Goal: Task Accomplishment & Management: Complete application form

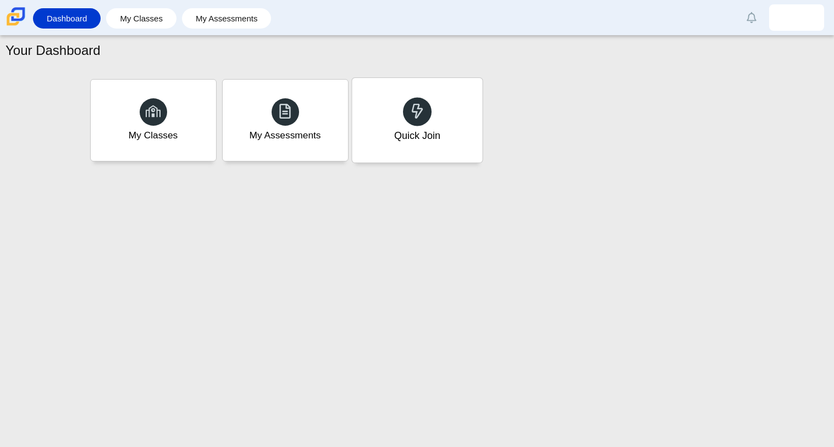
click at [402, 125] on div "Quick Join" at bounding box center [417, 120] width 130 height 85
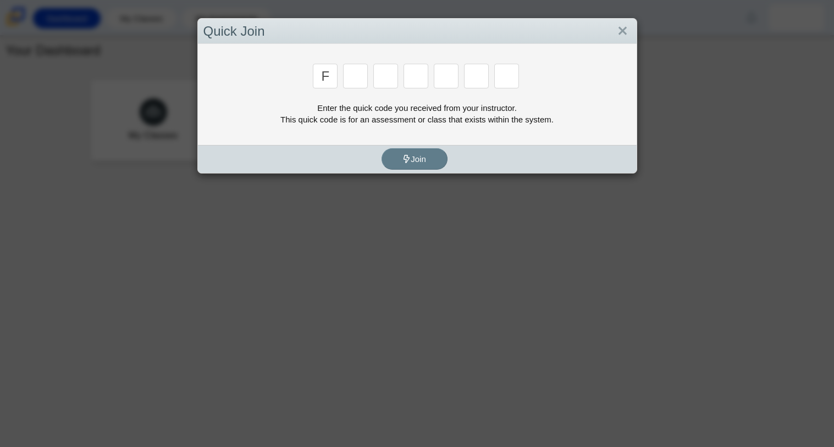
type input "f"
type input "7"
type input "m"
type input "c"
type input "h"
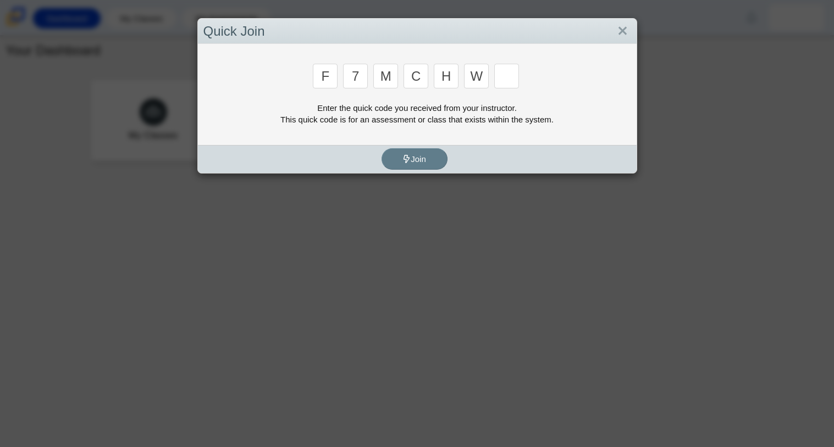
type input "w"
type input "k"
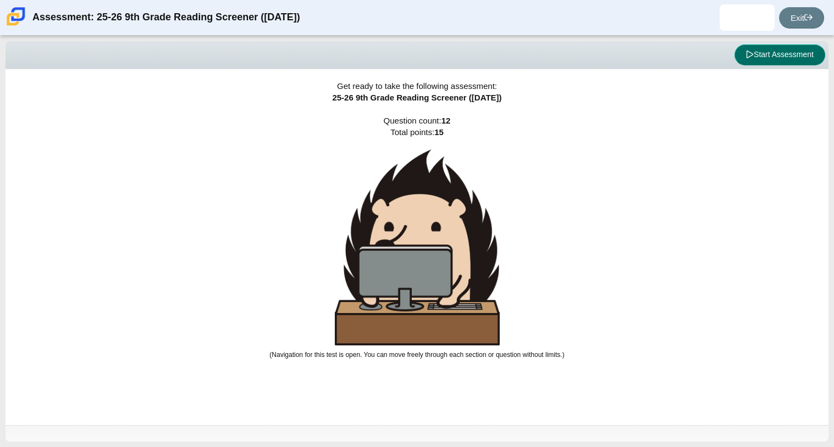
click at [753, 57] on button "Start Assessment" at bounding box center [779, 55] width 91 height 21
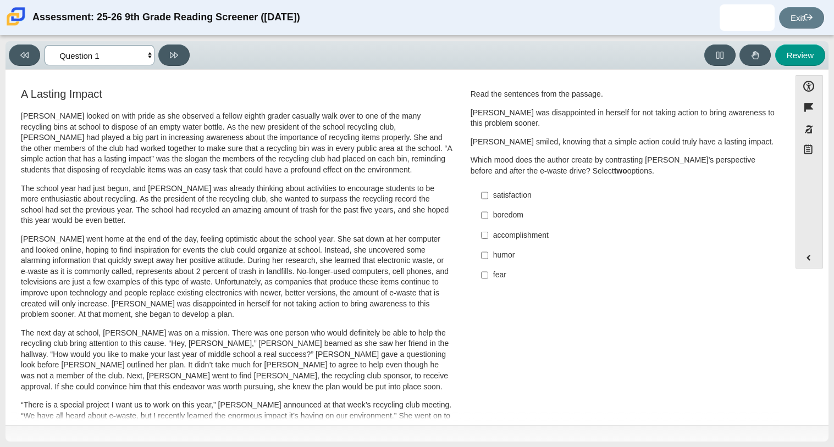
click at [131, 49] on select "Questions Question 1 Question 2 Question 3 Question 4 Question 5 Question 6 Que…" at bounding box center [100, 55] width 110 height 20
click at [232, 81] on div "Feature A Lasting Impact [PERSON_NAME] looked on with pride as she observed a f…" at bounding box center [397, 396] width 773 height 636
click at [94, 51] on select "Questions Question 1 Question 2 Question 3 Question 4 Question 5 Question 6 Que…" at bounding box center [100, 55] width 110 height 20
click at [45, 45] on select "Questions Question 1 Question 2 Question 3 Question 4 Question 5 Question 6 Que…" at bounding box center [100, 55] width 110 height 20
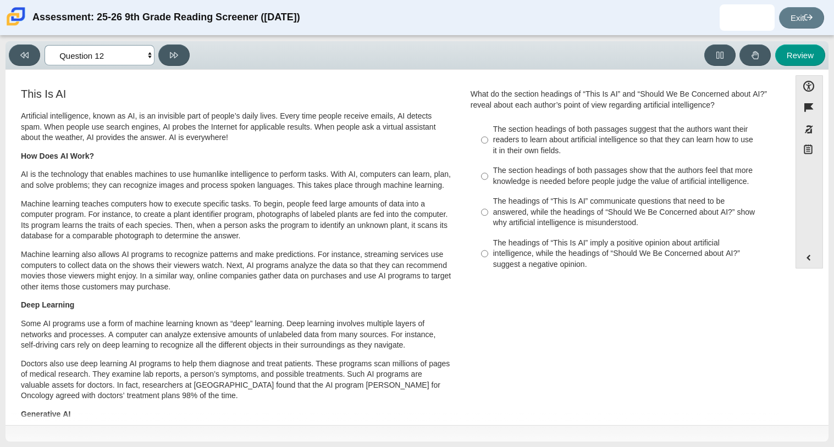
click at [130, 64] on select "Questions Question 1 Question 2 Question 3 Question 4 Question 5 Question 6 Que…" at bounding box center [100, 55] width 110 height 20
select select "ccc5b315-3c7c-471c-bf90-f22c8299c798"
click at [45, 45] on select "Questions Question 1 Question 2 Question 3 Question 4 Question 5 Question 6 Que…" at bounding box center [100, 55] width 110 height 20
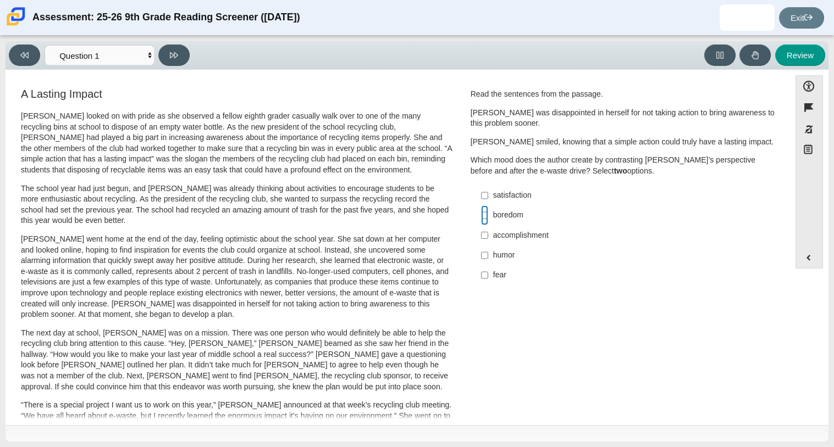
click at [483, 217] on input "boredom boredom" at bounding box center [484, 216] width 7 height 20
checkbox input "true"
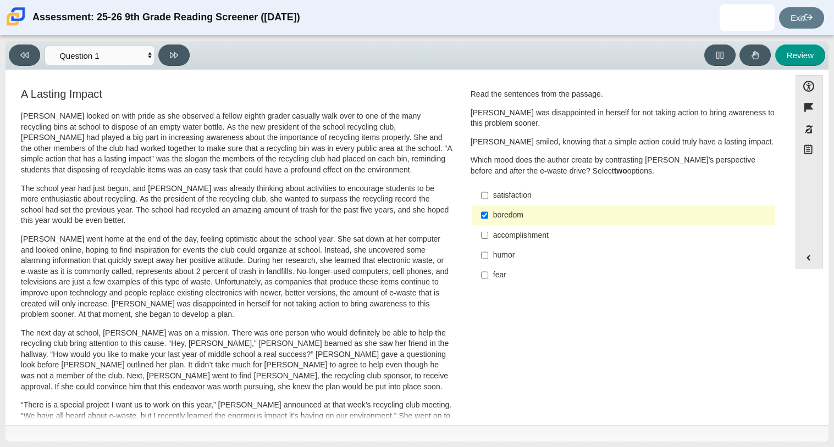
click at [496, 234] on div "accomplishment" at bounding box center [632, 235] width 278 height 11
click at [488, 234] on input "accomplishment accomplishment" at bounding box center [484, 235] width 7 height 20
checkbox input "true"
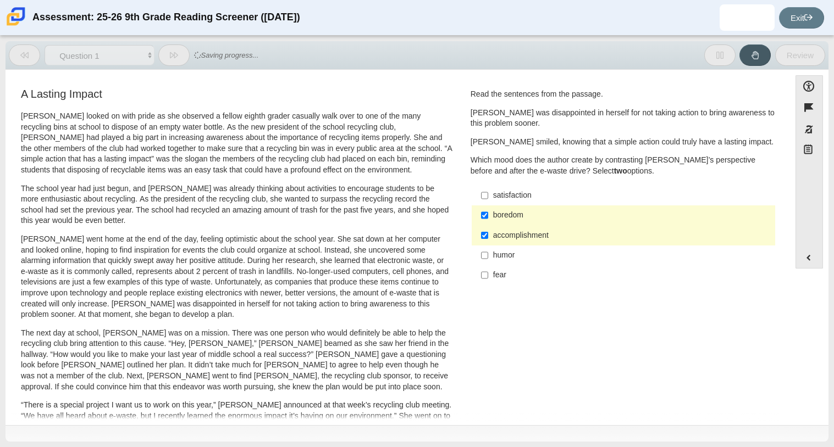
click at [499, 276] on div "fear" at bounding box center [632, 275] width 278 height 11
click at [488, 276] on input "fear fear" at bounding box center [484, 275] width 7 height 20
checkbox input "true"
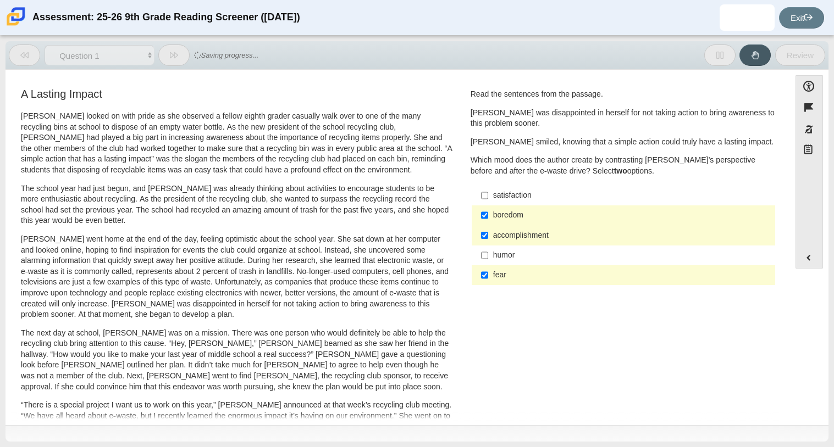
click at [511, 236] on div "accomplishment" at bounding box center [632, 235] width 278 height 11
click at [488, 236] on input "accomplishment accomplishment" at bounding box center [484, 235] width 7 height 20
checkbox input "false"
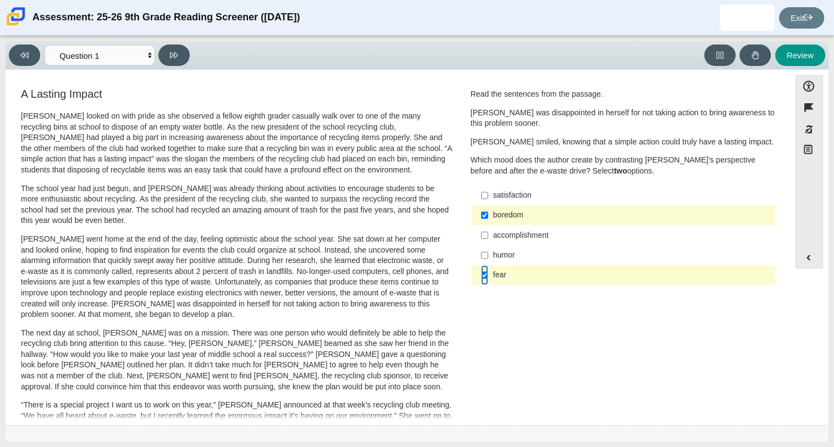
click at [483, 272] on input "fear fear" at bounding box center [484, 275] width 7 height 20
checkbox input "false"
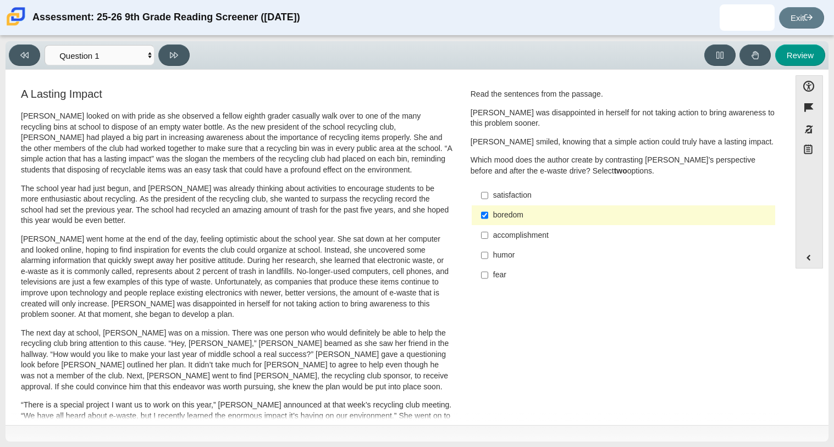
click at [488, 212] on label "boredom boredom" at bounding box center [624, 216] width 302 height 20
click at [488, 212] on input "boredom boredom" at bounding box center [484, 216] width 7 height 20
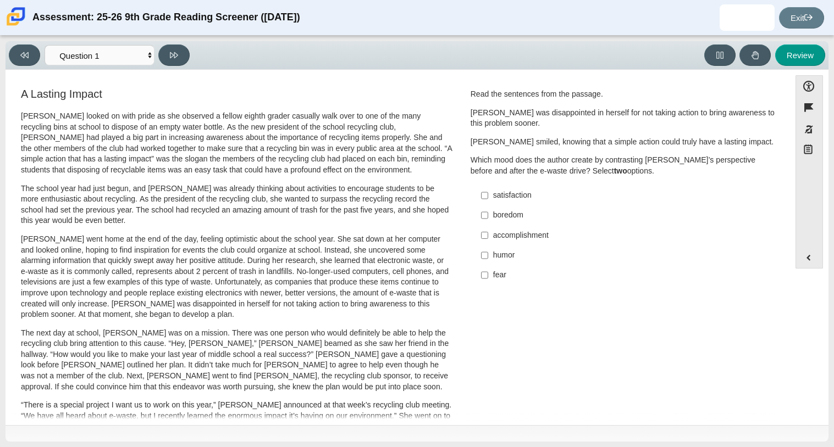
click at [487, 211] on label "boredom boredom" at bounding box center [624, 216] width 302 height 20
click at [487, 211] on input "boredom boredom" at bounding box center [484, 216] width 7 height 20
checkbox input "true"
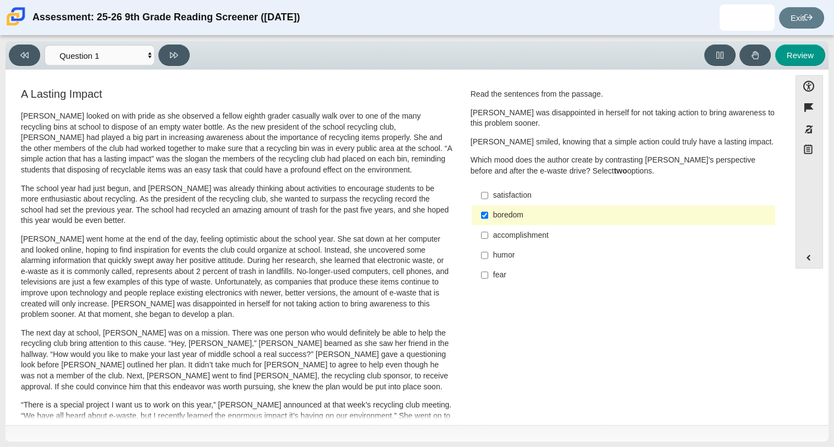
click at [491, 269] on label "fear fear" at bounding box center [624, 275] width 302 height 20
click at [488, 269] on input "fear fear" at bounding box center [484, 275] width 7 height 20
checkbox input "true"
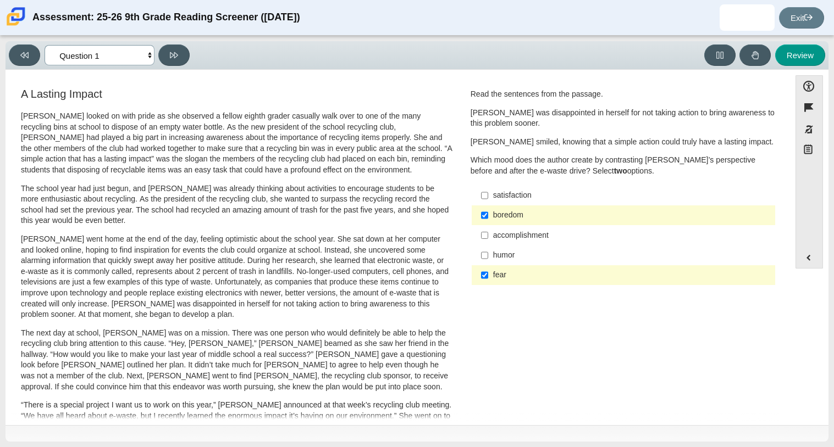
click at [115, 56] on select "Questions Question 1 Question 2 Question 3 Question 4 Question 5 Question 6 Que…" at bounding box center [100, 55] width 110 height 20
select select "0ff64528-ffd7-428d-b192-babfaadd44e8"
click at [45, 45] on select "Questions Question 1 Question 2 Question 3 Question 4 Question 5 Question 6 Que…" at bounding box center [100, 55] width 110 height 20
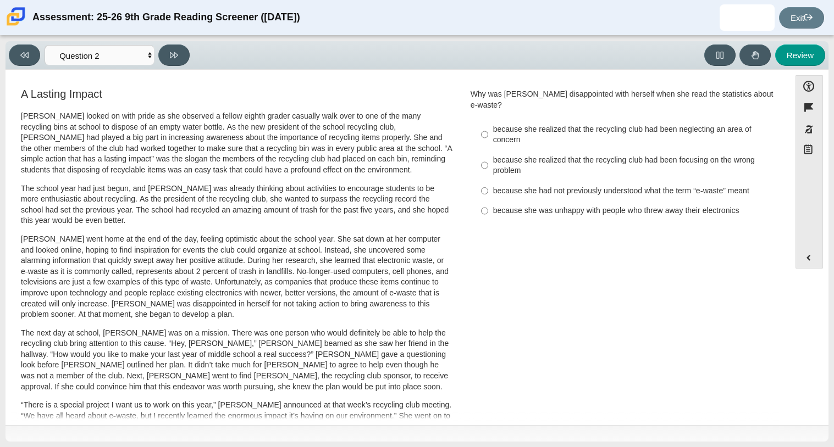
click at [493, 160] on div "because she realized that the recycling club had been focusing on the wrong pro…" at bounding box center [632, 165] width 278 height 21
click at [488, 160] on input "because she realized that the recycling club had been focusing on the wrong pro…" at bounding box center [484, 165] width 7 height 31
radio input "true"
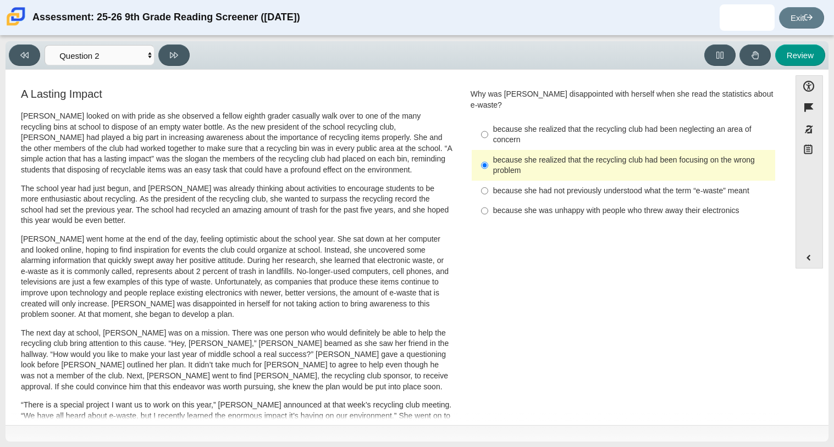
click at [504, 206] on div "because she was unhappy with people who threw away their electronics" at bounding box center [632, 211] width 278 height 11
click at [488, 201] on input "because she was unhappy with people who threw away their electronics because sh…" at bounding box center [484, 211] width 7 height 20
radio input "true"
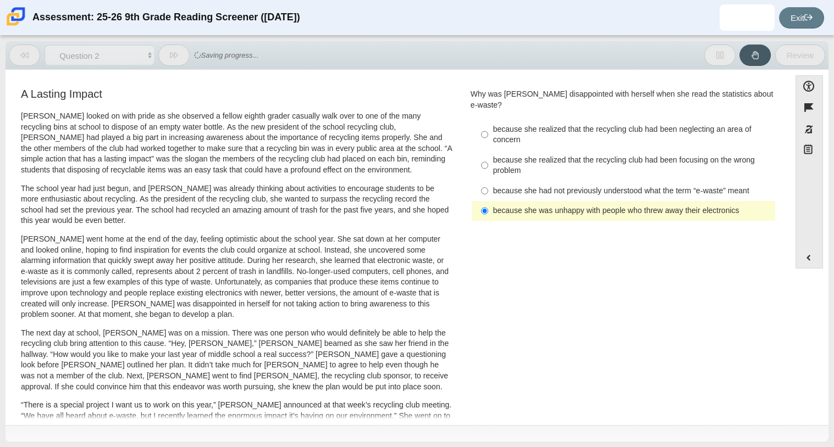
click at [502, 138] on label "because she realized that the recycling club had been neglecting an area of con…" at bounding box center [624, 134] width 302 height 31
click at [488, 138] on input "because she realized that the recycling club had been neglecting an area of con…" at bounding box center [484, 134] width 7 height 31
radio input "true"
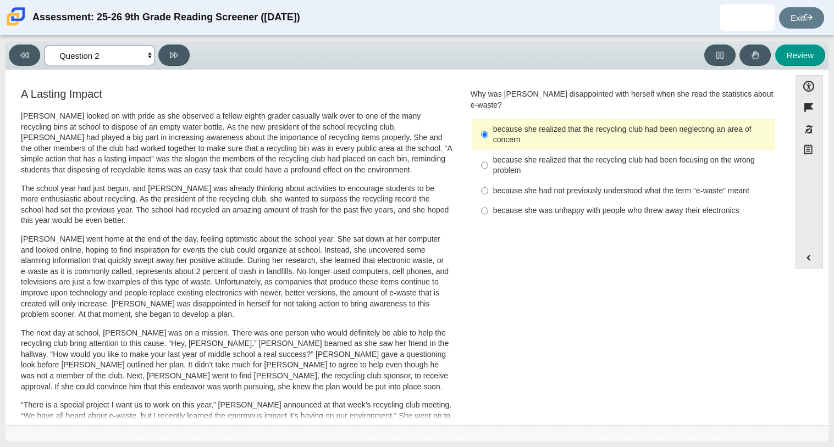
click at [77, 54] on select "Questions Question 1 Question 2 Question 3 Question 4 Question 5 Question 6 Que…" at bounding box center [100, 55] width 110 height 20
select select "7ce3d843-6974-4858-901c-1ff39630e843"
click at [45, 45] on select "Questions Question 1 Question 2 Question 3 Question 4 Question 5 Question 6 Que…" at bounding box center [100, 55] width 110 height 20
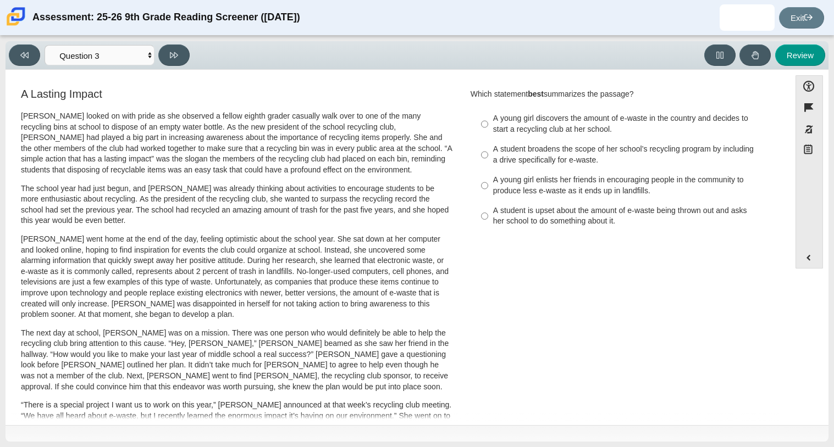
click at [552, 218] on div "A student is upset about the amount of e-waste being thrown out and asks her sc…" at bounding box center [632, 216] width 278 height 21
click at [488, 218] on input "A student is upset about the amount of e-waste being thrown out and asks her sc…" at bounding box center [484, 216] width 7 height 31
radio input "true"
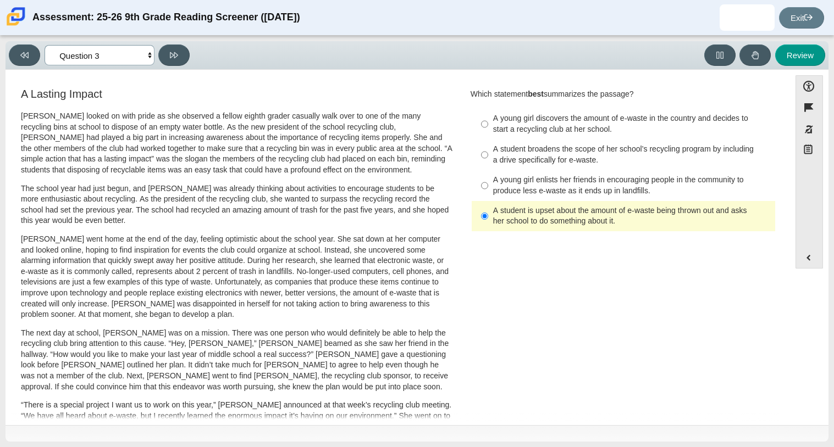
click at [115, 53] on select "Questions Question 1 Question 2 Question 3 Question 4 Question 5 Question 6 Que…" at bounding box center [100, 55] width 110 height 20
select select "ca9ea0f1-49c5-4bd1-83b0-472c18652b42"
click at [45, 45] on select "Questions Question 1 Question 2 Question 3 Question 4 Question 5 Question 6 Que…" at bounding box center [100, 55] width 110 height 20
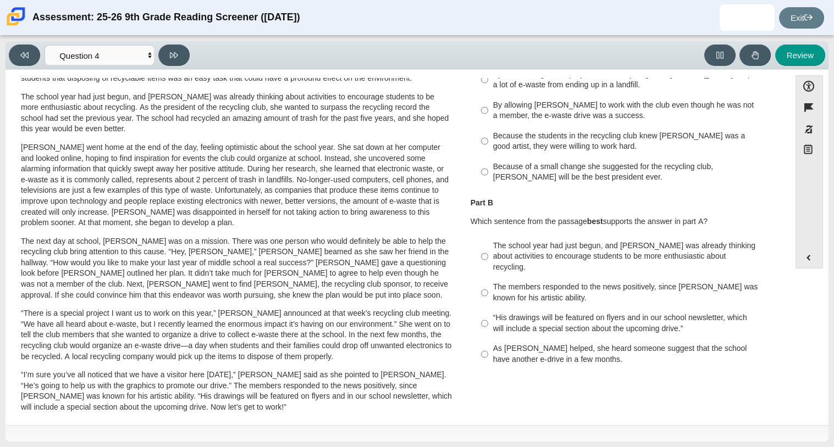
scroll to position [109, 0]
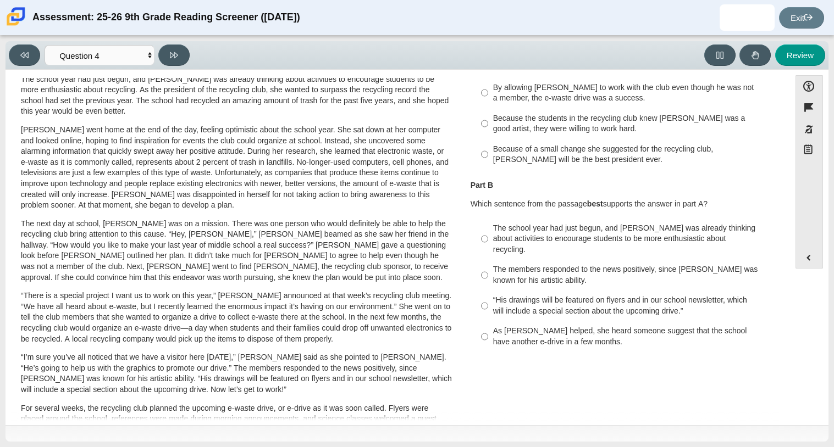
click at [498, 91] on div "By allowing [PERSON_NAME] to work with the club even though he was not a member…" at bounding box center [632, 92] width 278 height 21
click at [488, 91] on input "By allowing [PERSON_NAME] to work with the club even though he was not a member…" at bounding box center [484, 92] width 7 height 31
radio input "true"
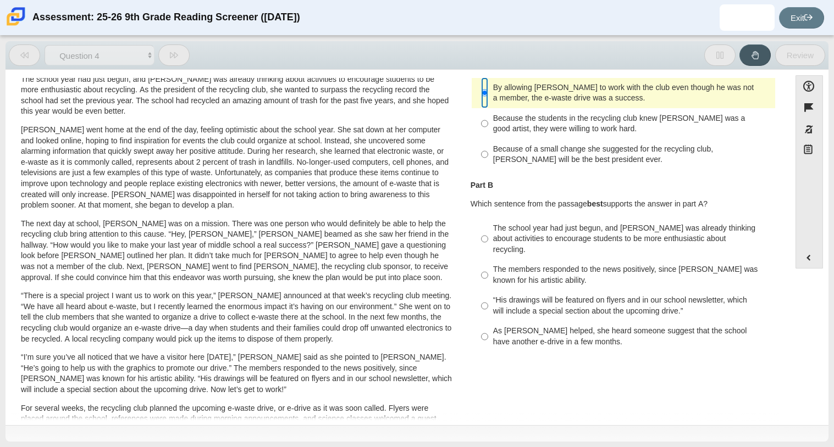
scroll to position [109, 0]
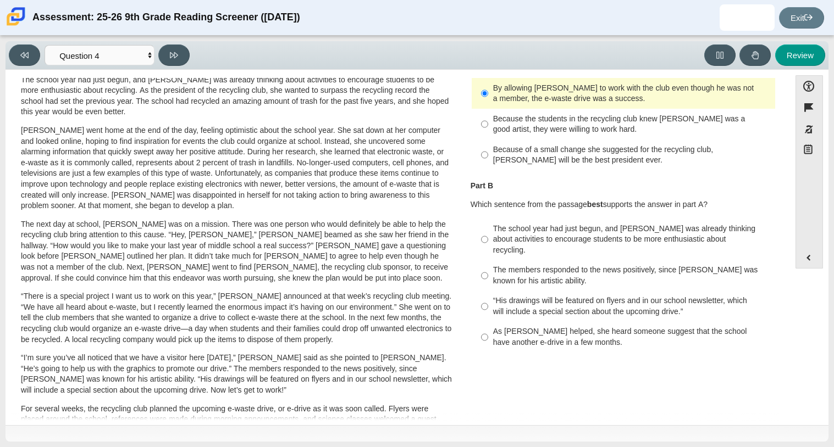
click at [508, 299] on div "“His drawings will be featured on flyers and in our school newsletter, which wi…" at bounding box center [632, 306] width 278 height 21
click at [488, 299] on input "“His drawings will be featured on flyers and in our school newsletter, which wi…" at bounding box center [484, 306] width 7 height 31
radio input "true"
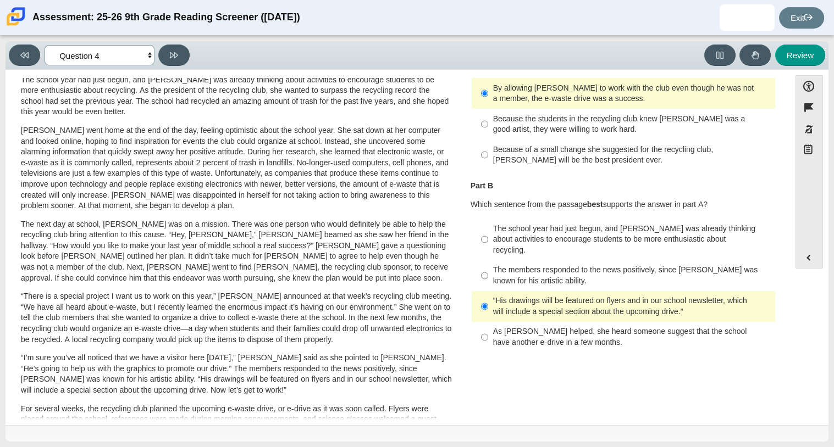
click at [121, 59] on select "Questions Question 1 Question 2 Question 3 Question 4 Question 5 Question 6 Que…" at bounding box center [100, 55] width 110 height 20
select select "e41f1a79-e29f-4095-8030-a53364015bed"
click at [45, 45] on select "Questions Question 1 Question 2 Question 3 Question 4 Question 5 Question 6 Que…" at bounding box center [100, 55] width 110 height 20
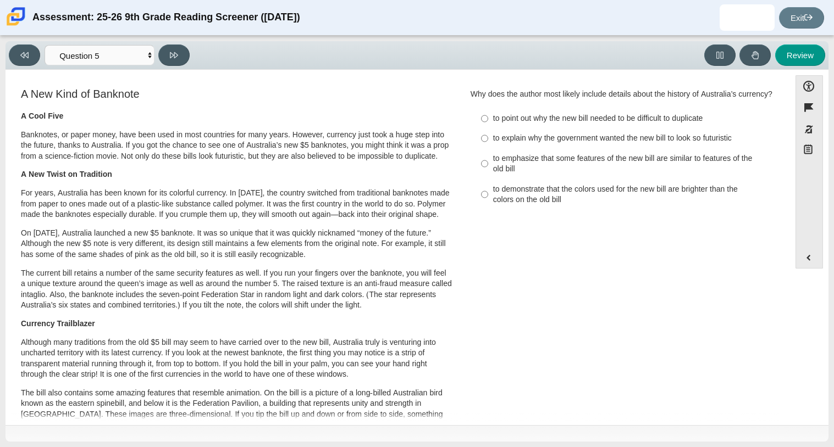
click at [509, 175] on div "to emphasize that some features of the new bill are similar to features of the …" at bounding box center [632, 163] width 278 height 21
click at [488, 179] on input "to emphasize that some features of the new bill are similar to features of the …" at bounding box center [484, 163] width 7 height 31
radio input "true"
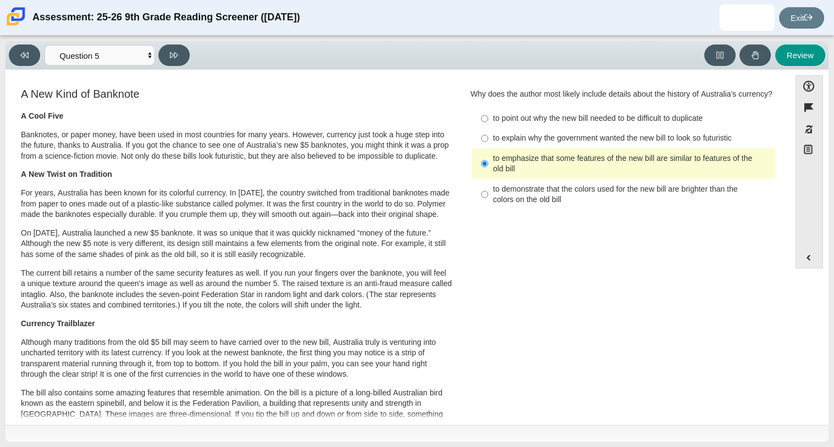
click at [509, 203] on div "to demonstrate that the colors used for the new bill are brighter than the colo…" at bounding box center [632, 194] width 278 height 21
click at [488, 203] on input "to demonstrate that the colors used for the new bill are brighter than the colo…" at bounding box center [484, 194] width 7 height 31
radio input "true"
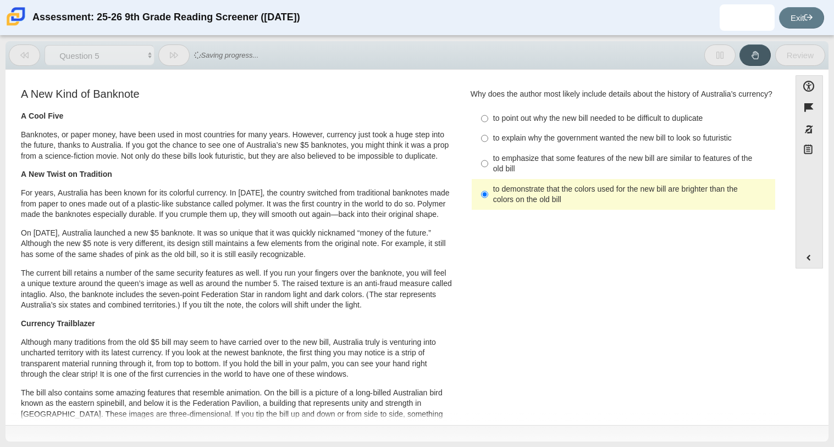
click at [509, 203] on div "to demonstrate that the colors used for the new bill are brighter than the colo…" at bounding box center [632, 194] width 278 height 21
click at [488, 203] on input "to demonstrate that the colors used for the new bill are brighter than the colo…" at bounding box center [484, 194] width 7 height 31
click at [515, 175] on div "to emphasize that some features of the new bill are similar to features of the …" at bounding box center [632, 163] width 278 height 21
click at [488, 177] on input "to emphasize that some features of the new bill are similar to features of the …" at bounding box center [484, 163] width 7 height 31
radio input "true"
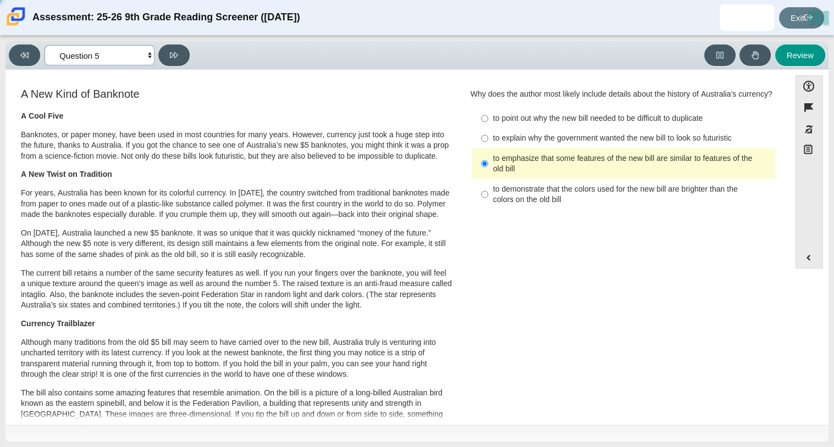
click at [131, 51] on select "Questions Question 1 Question 2 Question 3 Question 4 Question 5 Question 6 Que…" at bounding box center [100, 55] width 110 height 20
select select "69146e31-7b3d-4a3e-9ce6-f30c24342ae0"
click at [45, 45] on select "Questions Question 1 Question 2 Question 3 Question 4 Question 5 Question 6 Que…" at bounding box center [100, 55] width 110 height 20
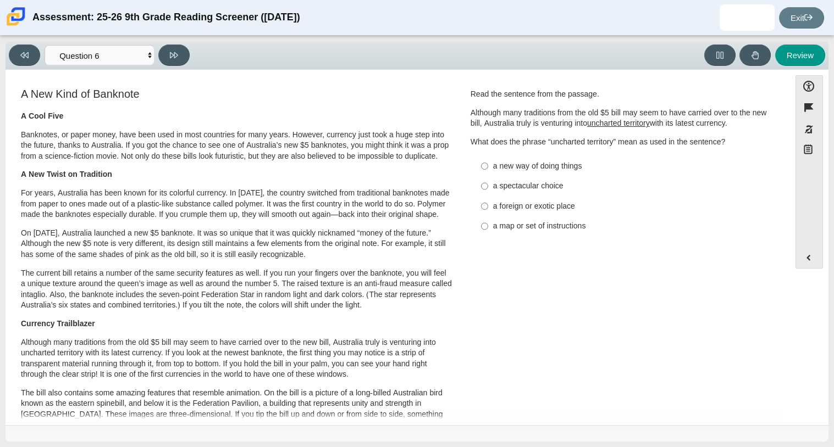
click at [475, 211] on label "a foreign or exotic place a foreign or exotic place" at bounding box center [624, 206] width 302 height 20
click at [481, 211] on input "a foreign or exotic place a foreign or exotic place" at bounding box center [484, 206] width 7 height 20
radio input "true"
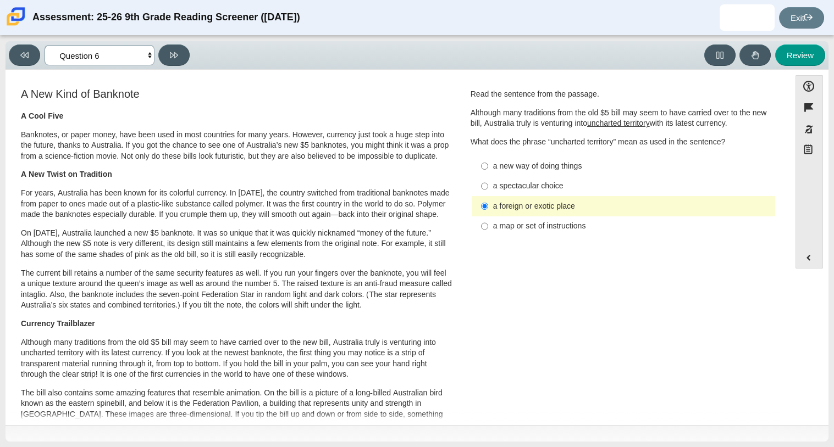
click at [96, 51] on select "Questions Question 1 Question 2 Question 3 Question 4 Question 5 Question 6 Que…" at bounding box center [100, 55] width 110 height 20
click at [45, 45] on select "Questions Question 1 Question 2 Question 3 Question 4 Question 5 Question 6 Que…" at bounding box center [100, 55] width 110 height 20
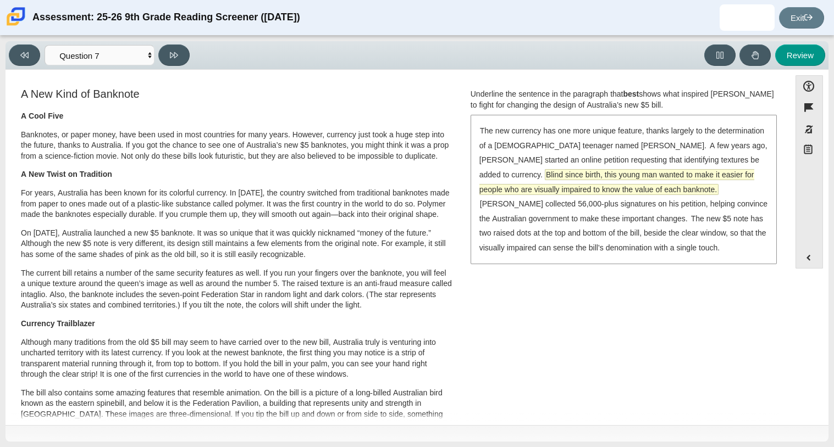
click at [485, 185] on span "Blind since birth, this young man wanted to make it easier for people who are v…" at bounding box center [616, 182] width 275 height 25
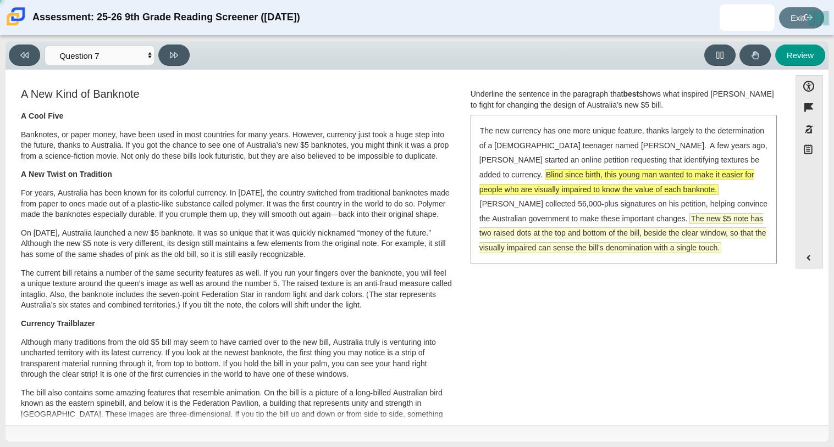
click at [496, 231] on span "The new $5 note has two raised dots at the top and bottom of the bill, beside t…" at bounding box center [622, 233] width 287 height 39
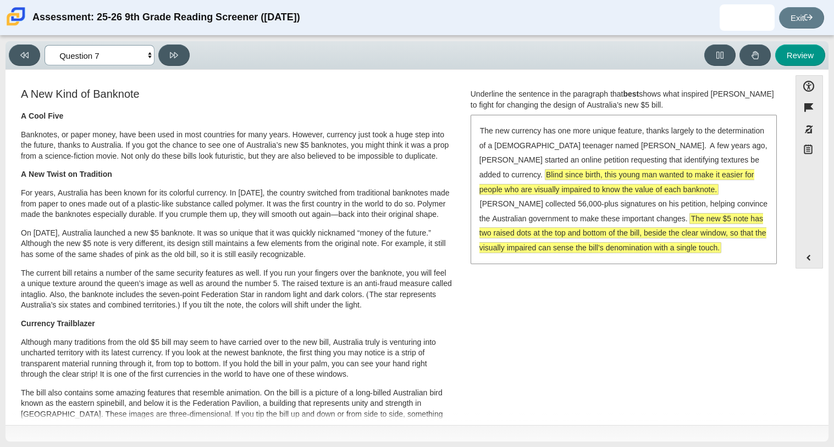
click at [103, 49] on select "Questions Question 1 Question 2 Question 3 Question 4 Question 5 Question 6 Que…" at bounding box center [100, 55] width 110 height 20
select select "ea8338c2-a6a3-418e-a305-2b963b54a290"
click at [45, 45] on select "Questions Question 1 Question 2 Question 3 Question 4 Question 5 Question 6 Que…" at bounding box center [100, 55] width 110 height 20
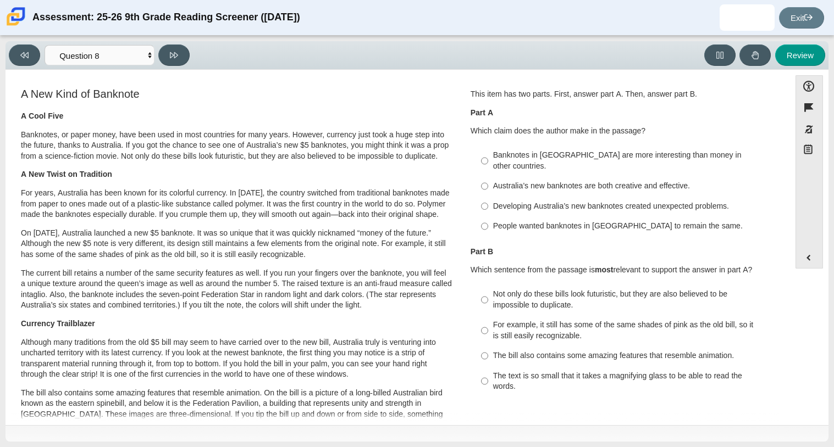
click at [120, 70] on div "Accessibility options Close Color scheme Font size Zoom Change the background a…" at bounding box center [416, 248] width 823 height 356
click at [114, 64] on select "Questions Question 1 Question 2 Question 3 Question 4 Question 5 Question 6 Que…" at bounding box center [100, 55] width 110 height 20
click at [275, 98] on h3 "A New Kind of Banknote" at bounding box center [236, 94] width 431 height 12
click at [474, 196] on label "Developing Australia’s new banknotes created unexpected problems. Developing Au…" at bounding box center [624, 206] width 302 height 20
click at [481, 196] on input "Developing Australia’s new banknotes created unexpected problems. Developing Au…" at bounding box center [484, 206] width 7 height 20
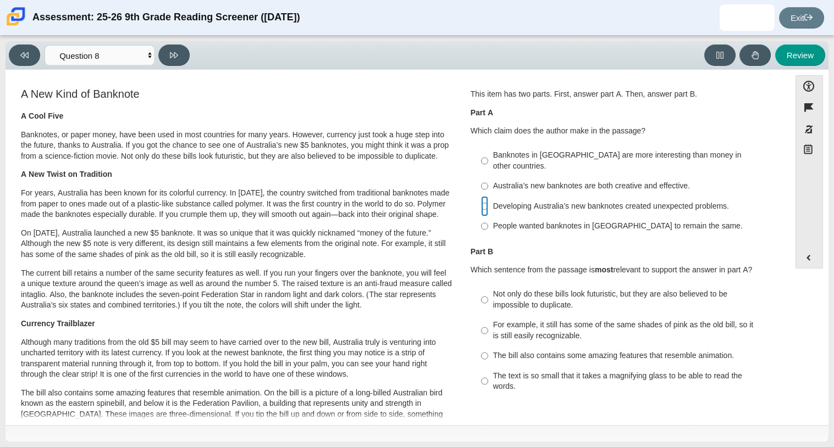
radio input "true"
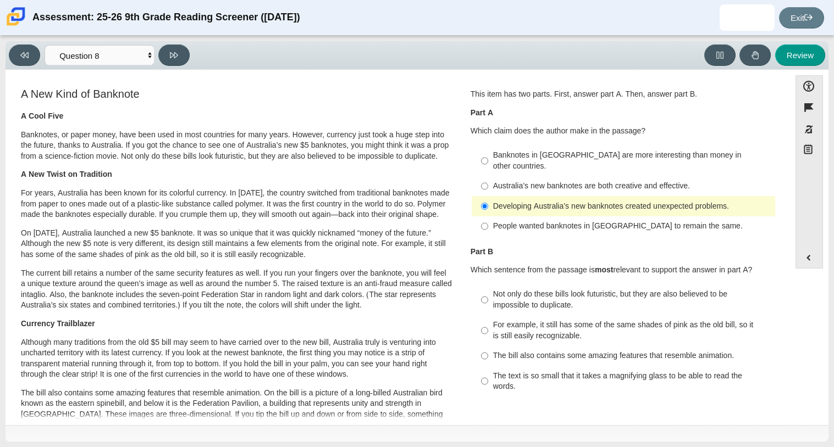
click at [498, 289] on div "Not only do these bills look futuristic, but they are also believed to be impos…" at bounding box center [632, 299] width 278 height 21
click at [488, 285] on input "Not only do these bills look futuristic, but they are also believed to be impos…" at bounding box center [484, 300] width 7 height 31
radio input "true"
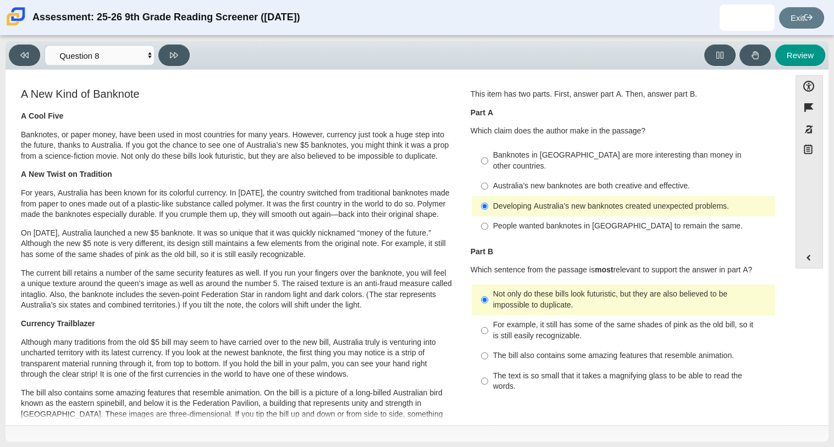
click at [501, 375] on div "The text is so small that it takes a magnifying glass to be able to read the wo…" at bounding box center [632, 381] width 278 height 21
click at [488, 375] on input "The text is so small that it takes a magnifying glass to be able to read the wo…" at bounding box center [484, 381] width 7 height 31
radio input "true"
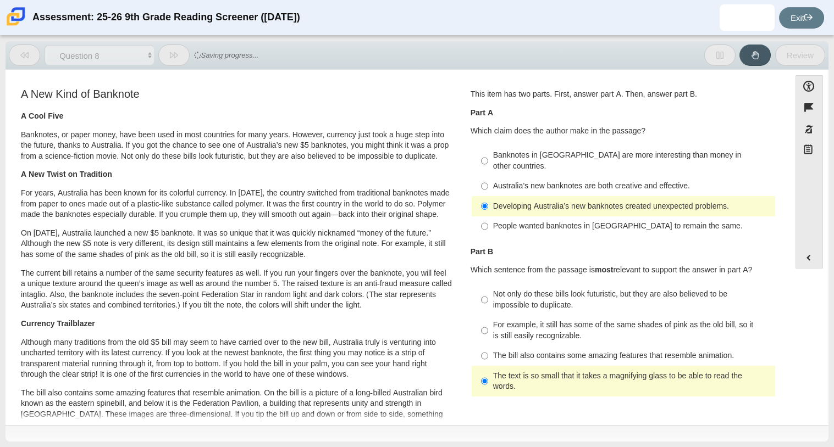
click at [513, 289] on div "Not only do these bills look futuristic, but they are also believed to be impos…" at bounding box center [632, 299] width 278 height 21
click at [488, 285] on input "Not only do these bills look futuristic, but they are also believed to be impos…" at bounding box center [484, 300] width 7 height 31
radio input "true"
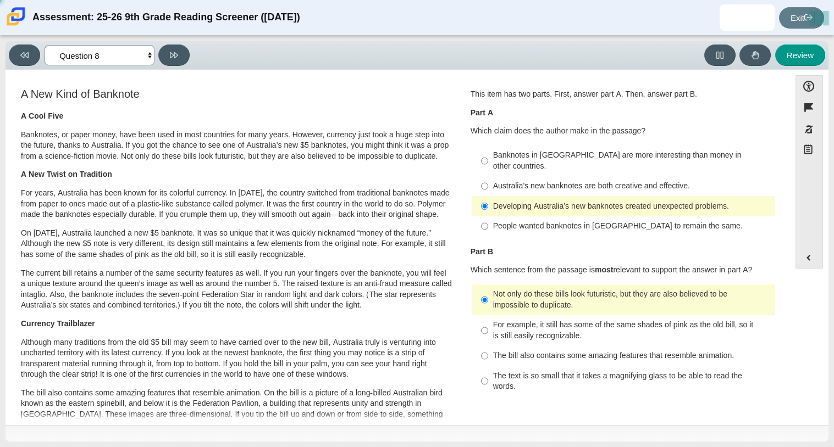
click at [101, 57] on select "Questions Question 1 Question 2 Question 3 Question 4 Question 5 Question 6 Que…" at bounding box center [100, 55] width 110 height 20
select select "89f058d6-b15c-4ef5-a4b3-fdaffb8868b6"
click at [45, 45] on select "Questions Question 1 Question 2 Question 3 Question 4 Question 5 Question 6 Que…" at bounding box center [100, 55] width 110 height 20
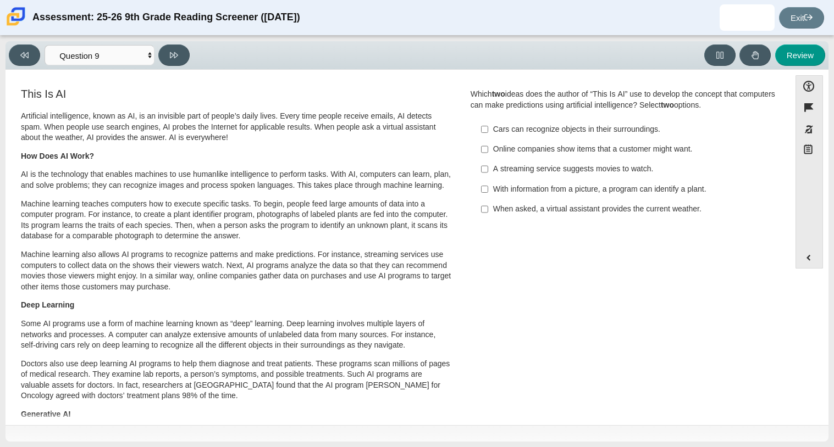
click at [484, 145] on label "Online companies show items that a customer might want. Online companies show i…" at bounding box center [624, 150] width 302 height 20
click at [484, 145] on input "Online companies show items that a customer might want. Online companies show i…" at bounding box center [484, 150] width 7 height 20
checkbox input "true"
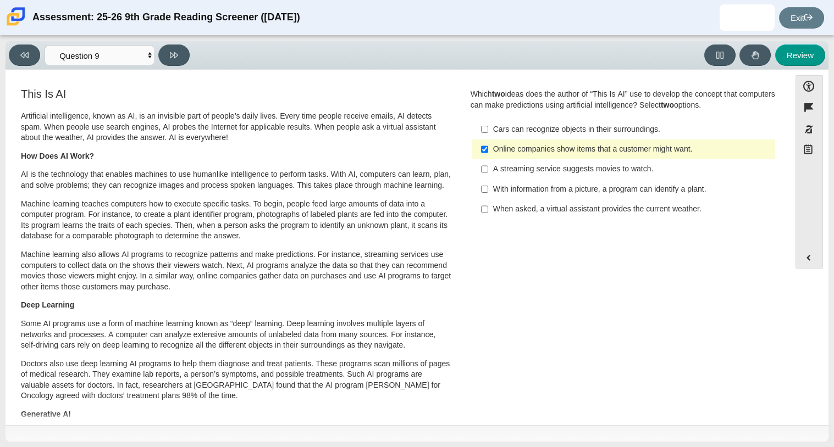
click at [488, 210] on label "When asked, a virtual assistant provides the current weather. When asked, a vir…" at bounding box center [624, 209] width 302 height 20
click at [488, 210] on input "When asked, a virtual assistant provides the current weather. When asked, a vir…" at bounding box center [484, 209] width 7 height 20
checkbox input "true"
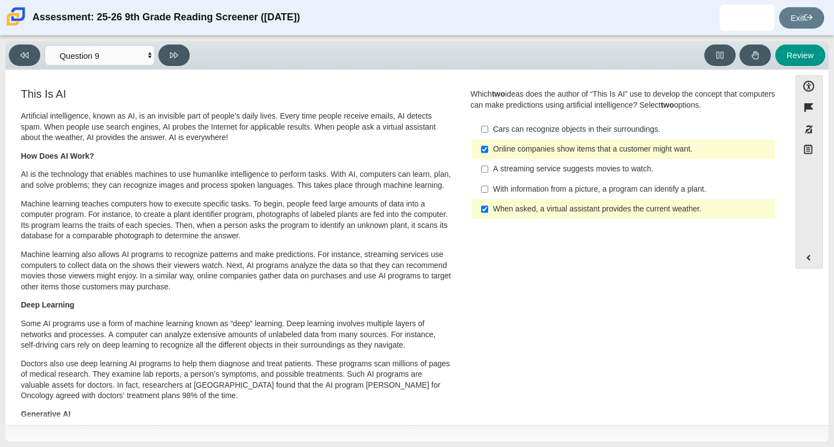
drag, startPoint x: 367, startPoint y: 170, endPoint x: 304, endPoint y: 148, distance: 66.1
click at [304, 148] on div "Artificial intelligence, known as AI, is an invisible part of people’s daily li…" at bounding box center [236, 300] width 431 height 379
click at [302, 156] on p "How Does AI Work?" at bounding box center [236, 156] width 431 height 11
click at [133, 52] on select "Questions Question 1 Question 2 Question 3 Question 4 Question 5 Question 6 Que…" at bounding box center [100, 55] width 110 height 20
select select "cdf3c14e-a918-44d1-9b63-3db0fa81641e"
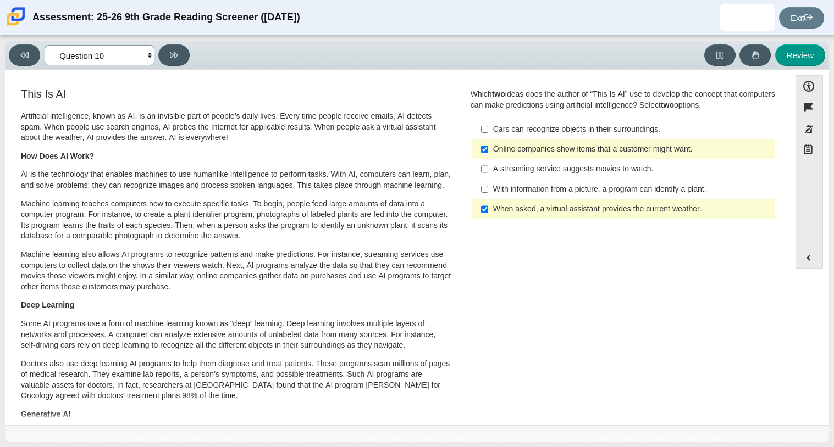
click at [45, 45] on select "Questions Question 1 Question 2 Question 3 Question 4 Question 5 Question 6 Que…" at bounding box center [100, 55] width 110 height 20
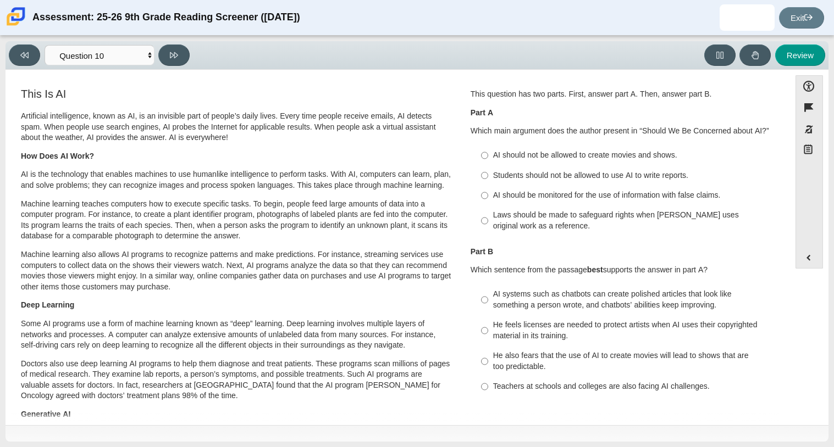
click at [496, 182] on label "Students should not be allowed to use AI to write reports. Students should not …" at bounding box center [624, 175] width 302 height 20
click at [488, 182] on input "Students should not be allowed to use AI to write reports. Students should not …" at bounding box center [484, 175] width 7 height 20
radio input "true"
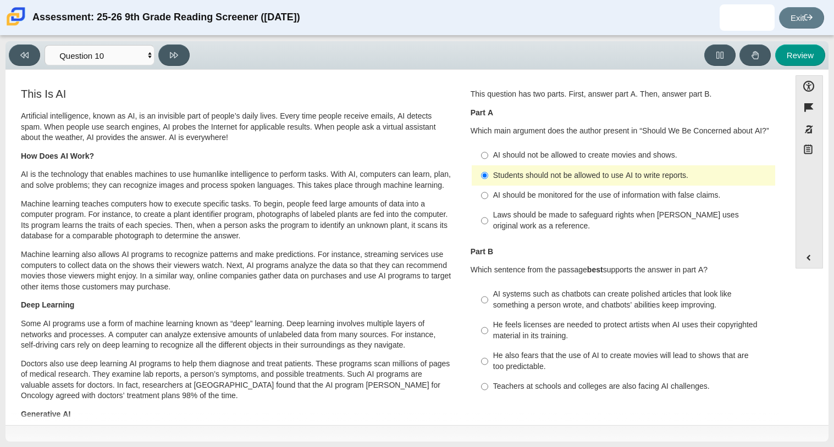
click at [520, 354] on div "He also fears that the use of AI to create movies will lead to shows that are t…" at bounding box center [632, 361] width 278 height 21
click at [488, 354] on input "He also fears that the use of AI to create movies will lead to shows that are t…" at bounding box center [484, 361] width 7 height 31
radio input "true"
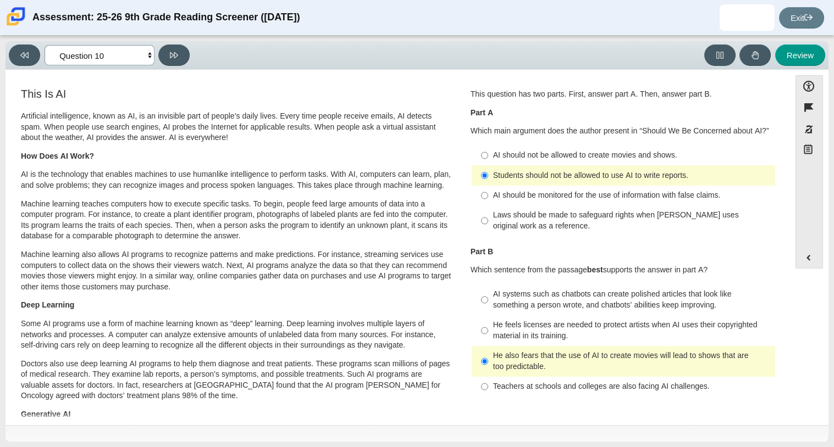
click at [135, 54] on select "Questions Question 1 Question 2 Question 3 Question 4 Question 5 Question 6 Que…" at bounding box center [100, 55] width 110 height 20
click at [45, 45] on select "Questions Question 1 Question 2 Question 3 Question 4 Question 5 Question 6 Que…" at bounding box center [100, 55] width 110 height 20
click at [77, 64] on select "Questions Question 1 Question 2 Question 3 Question 4 Question 5 Question 6 Que…" at bounding box center [100, 55] width 110 height 20
click at [45, 45] on select "Questions Question 1 Question 2 Question 3 Question 4 Question 5 Question 6 Que…" at bounding box center [100, 55] width 110 height 20
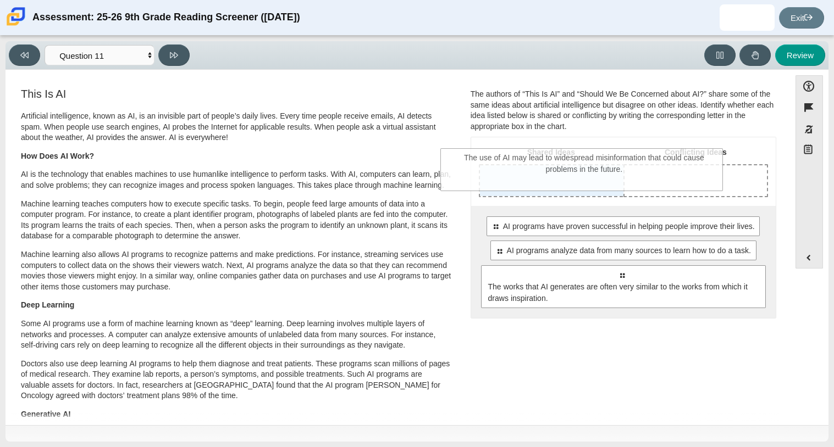
drag, startPoint x: 555, startPoint y: 295, endPoint x: 513, endPoint y: 172, distance: 130.2
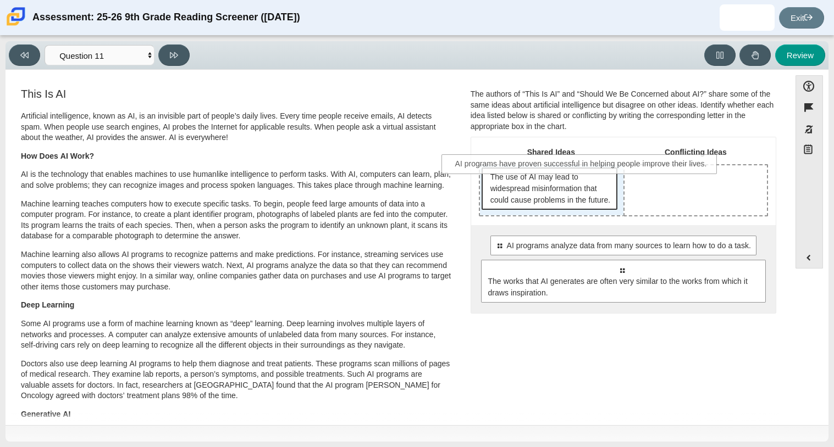
drag, startPoint x: 541, startPoint y: 258, endPoint x: 501, endPoint y: 168, distance: 97.9
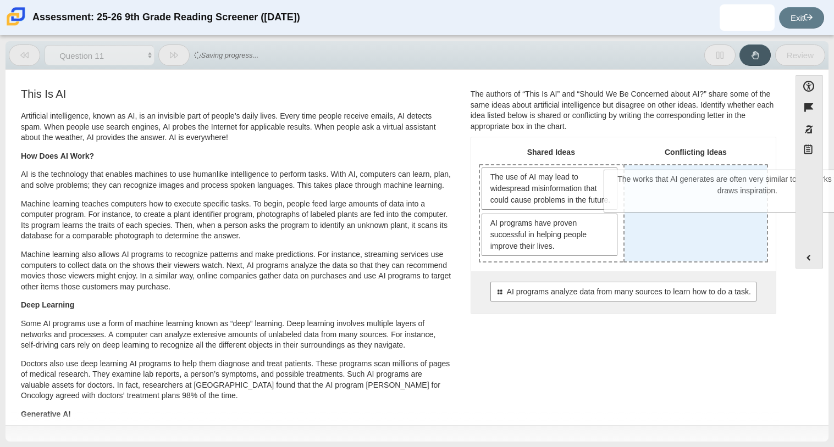
drag, startPoint x: 564, startPoint y: 351, endPoint x: 690, endPoint y: 203, distance: 193.7
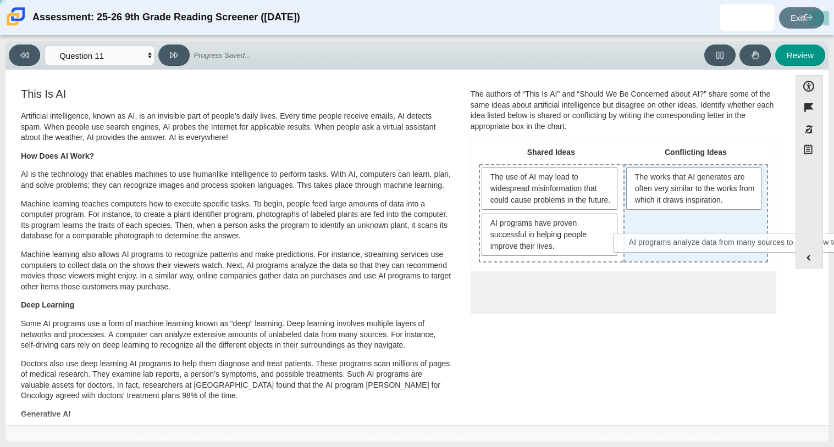
drag, startPoint x: 541, startPoint y: 305, endPoint x: 672, endPoint y: 245, distance: 144.1
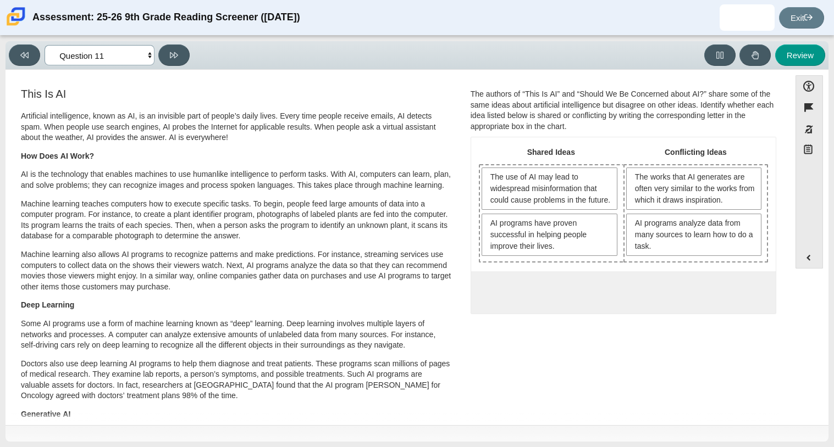
click at [116, 62] on select "Questions Question 1 Question 2 Question 3 Question 4 Question 5 Question 6 Que…" at bounding box center [100, 55] width 110 height 20
select select "c3effed4-44ce-4a19-bd96-1787f34e9b4c"
click at [45, 45] on select "Questions Question 1 Question 2 Question 3 Question 4 Question 5 Question 6 Que…" at bounding box center [100, 55] width 110 height 20
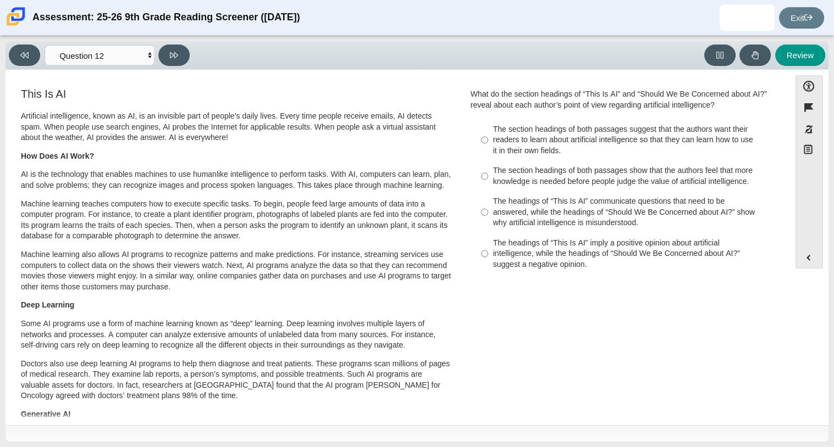
click at [597, 178] on div "The section headings of both passages show that the authors feel that more know…" at bounding box center [632, 175] width 278 height 21
click at [488, 178] on input "The section headings of both passages show that the authors feel that more know…" at bounding box center [484, 176] width 7 height 31
radio input "true"
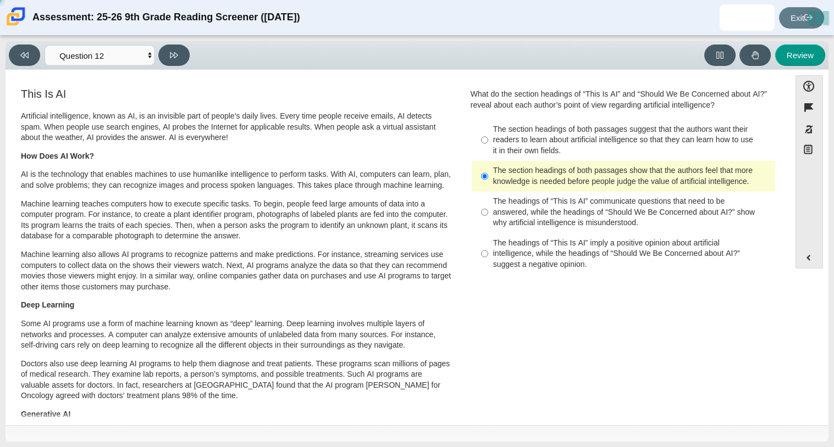
click at [591, 262] on div "The headings of “This Is AI” imply a positive opinion about artificial intellig…" at bounding box center [632, 254] width 278 height 32
click at [488, 262] on input "The headings of “This Is AI” imply a positive opinion about artificial intellig…" at bounding box center [484, 254] width 7 height 42
radio input "true"
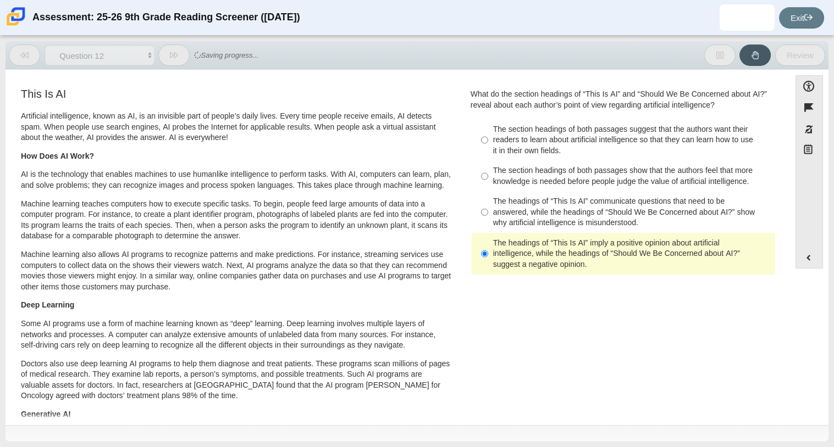
click at [528, 221] on div "The headings of “This Is AI” communicate questions that need to be answered, wh…" at bounding box center [632, 212] width 278 height 32
click at [488, 221] on input "The headings of “This Is AI” communicate questions that need to be answered, wh…" at bounding box center [484, 213] width 7 height 42
radio input "true"
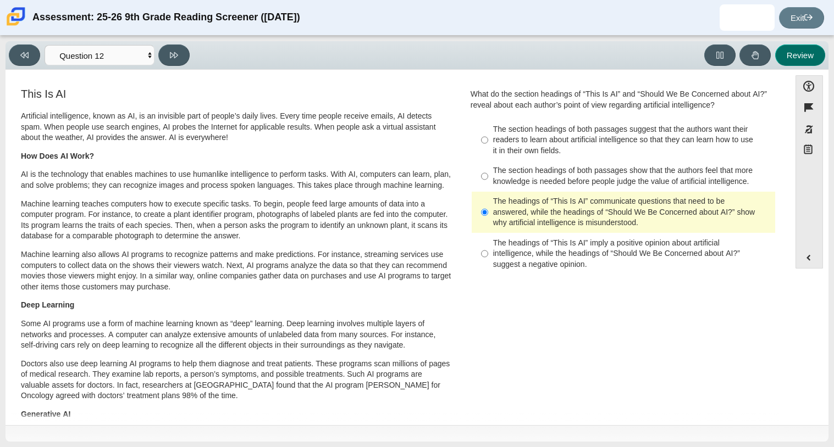
click at [790, 47] on button "Review" at bounding box center [800, 55] width 50 height 21
select select "review"
